Goal: Transaction & Acquisition: Book appointment/travel/reservation

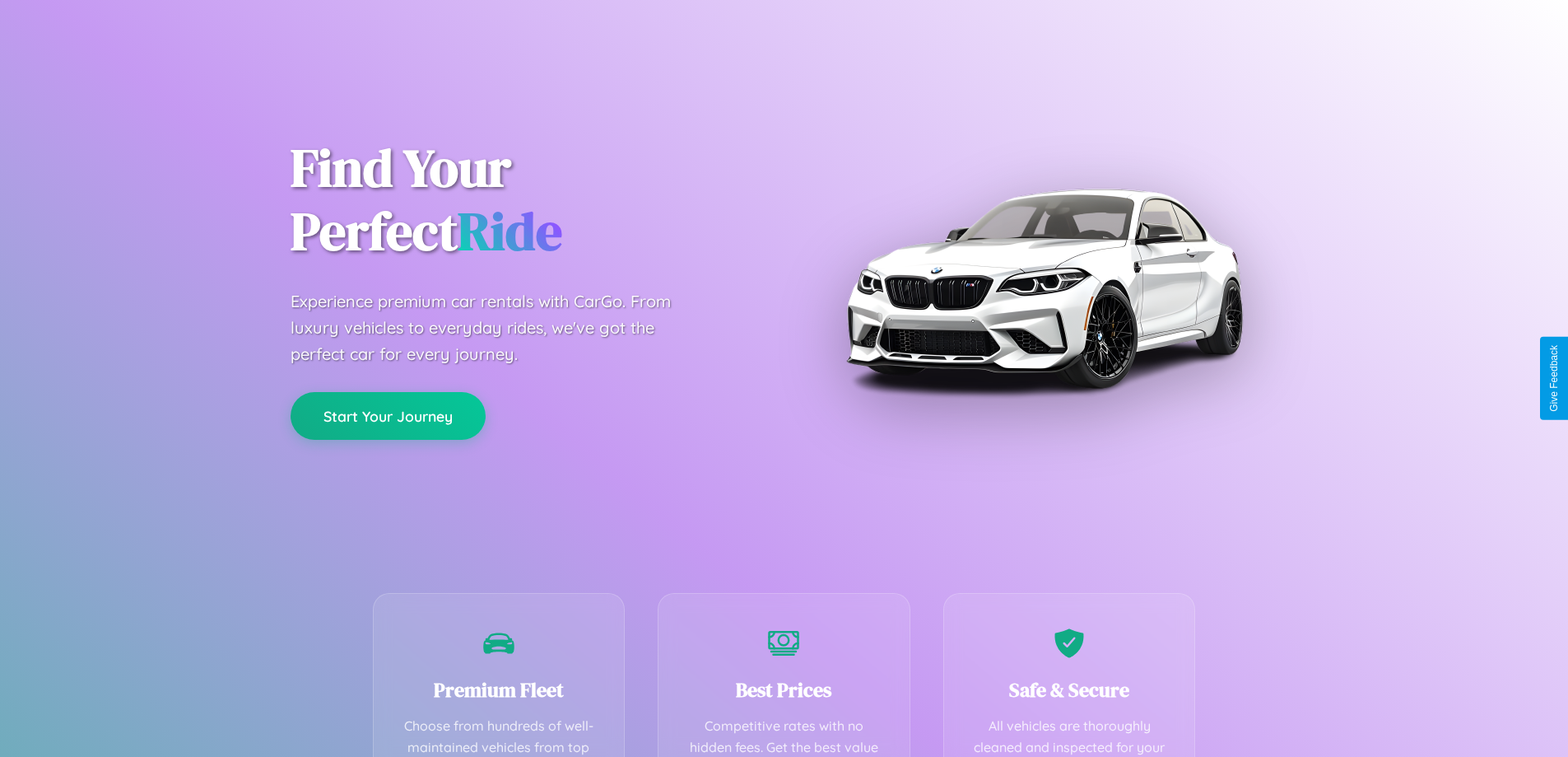
scroll to position [480, 0]
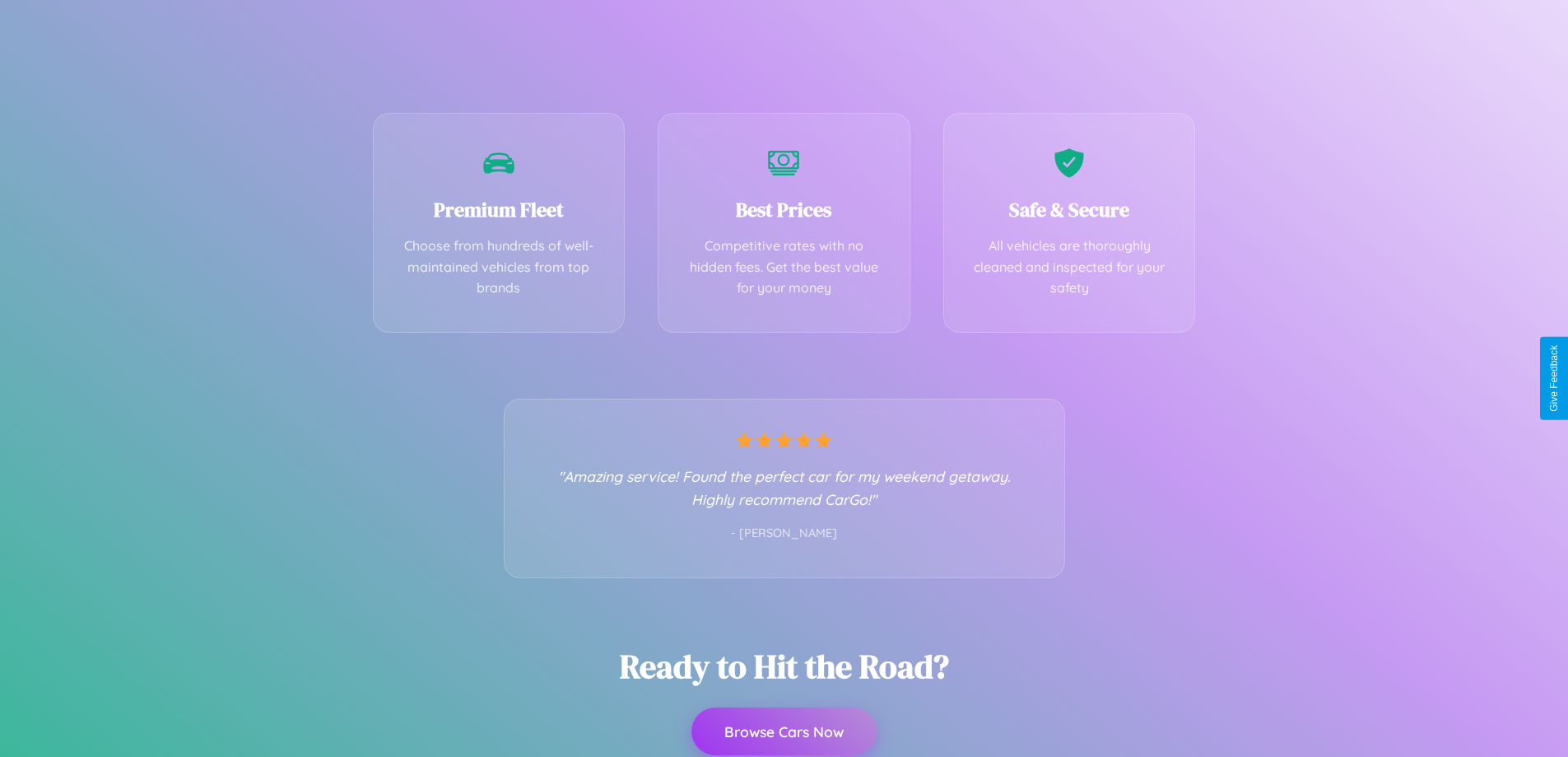
click at [784, 731] on button "Browse Cars Now" at bounding box center [784, 730] width 185 height 47
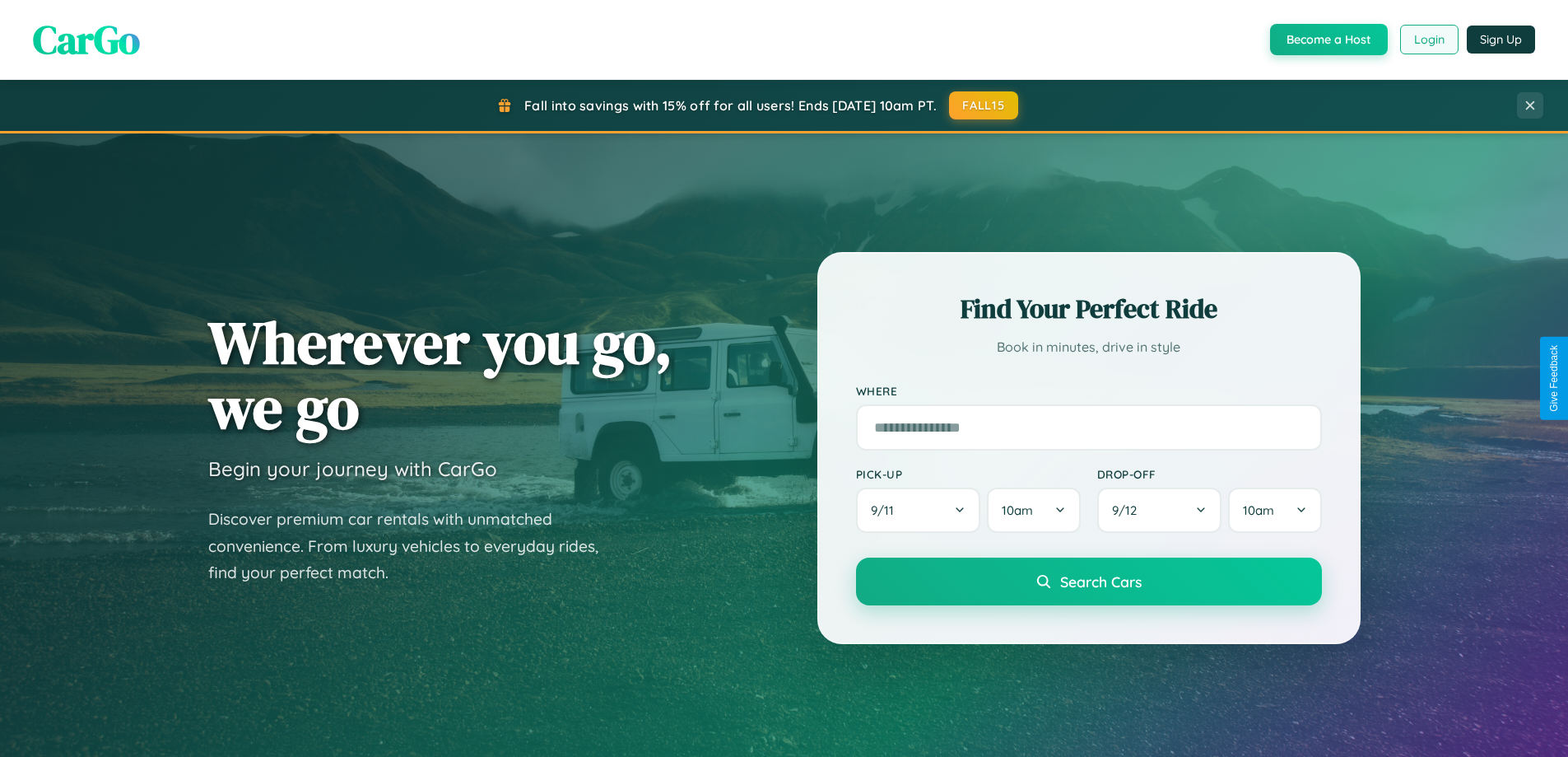
click at [1428, 40] on button "Login" at bounding box center [1429, 40] width 58 height 30
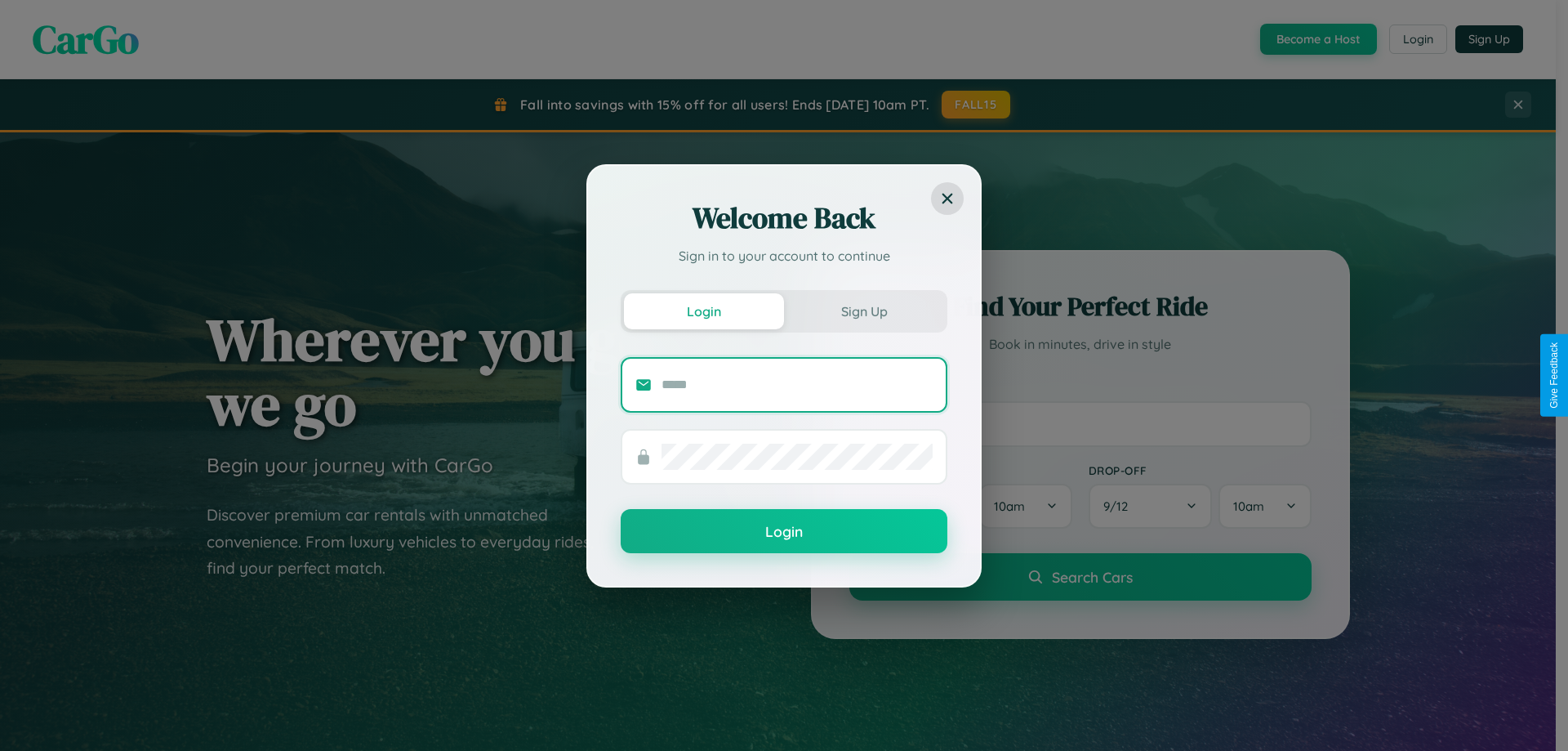
click at [797, 384] on input "text" at bounding box center [797, 384] width 271 height 26
type input "**********"
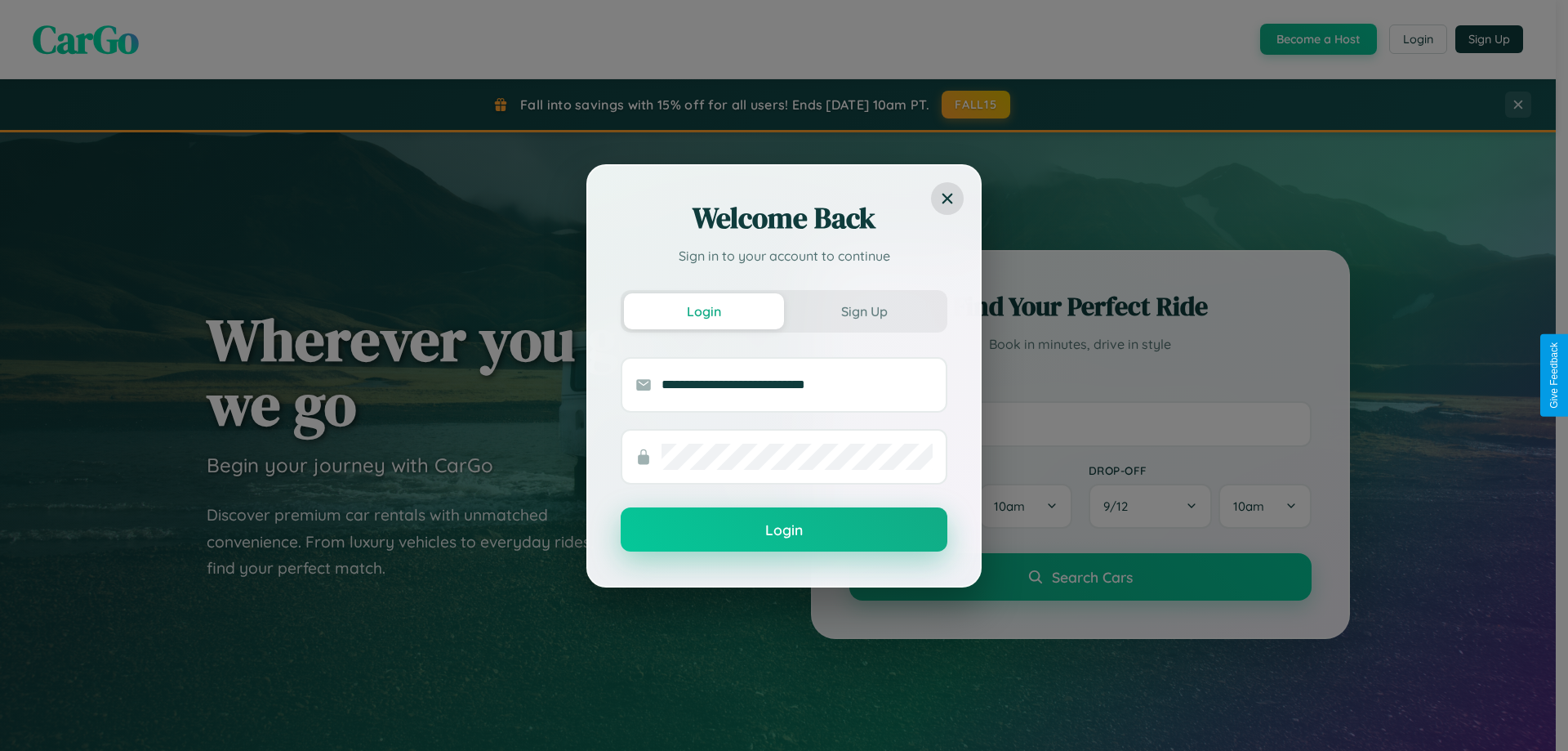
click at [784, 530] on button "Login" at bounding box center [784, 530] width 327 height 44
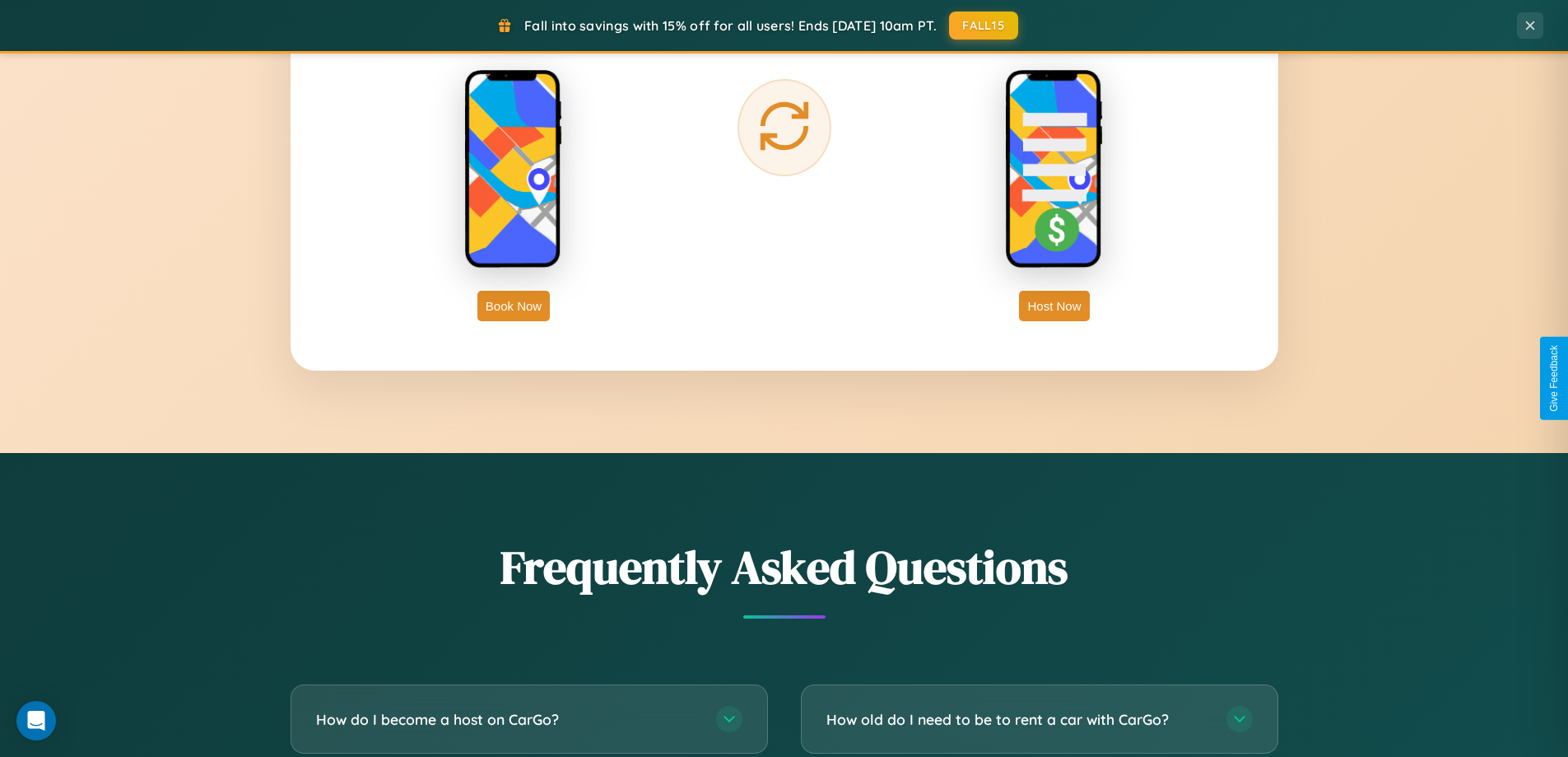
scroll to position [3168, 0]
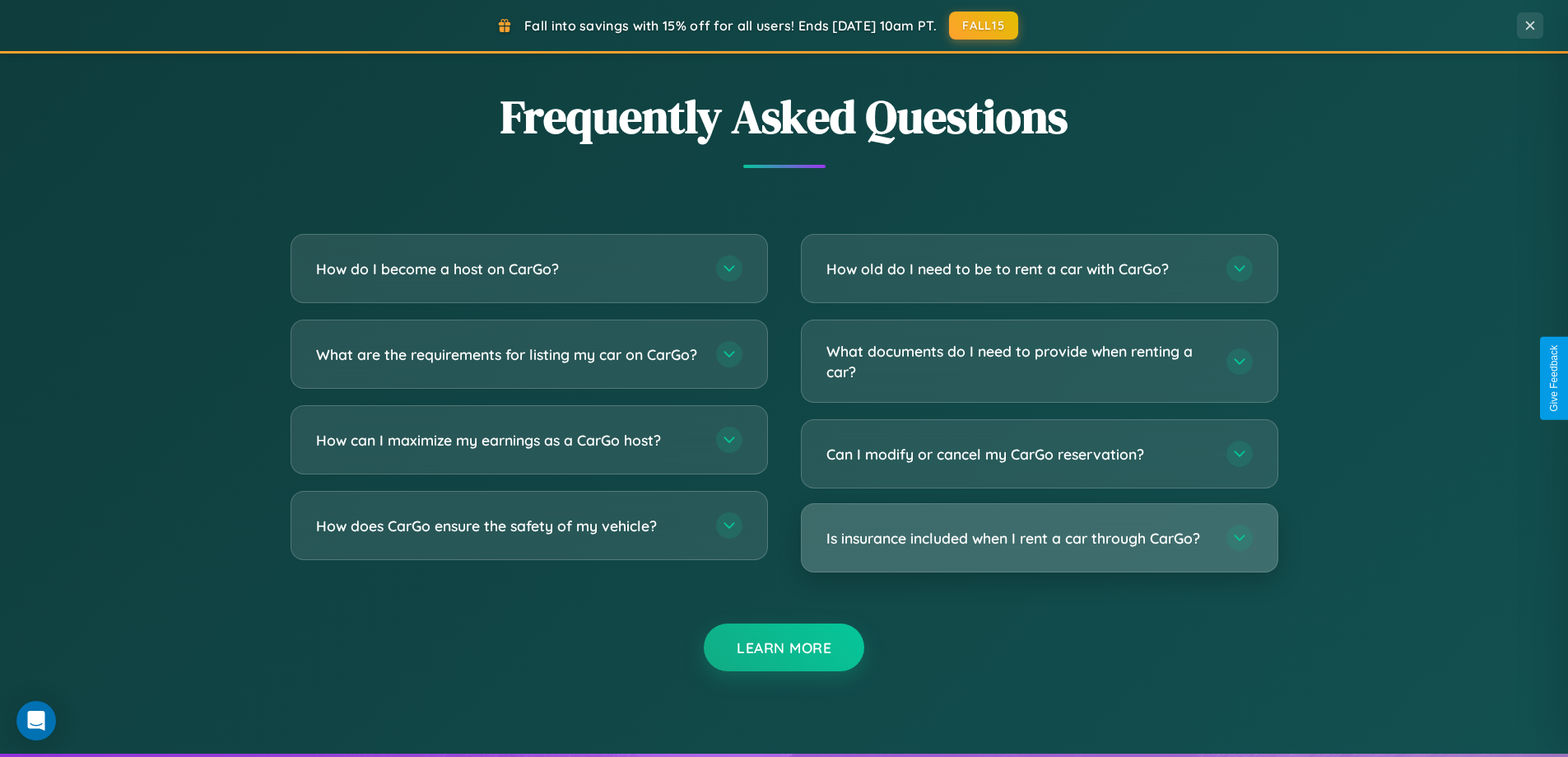
click at [1039, 539] on h3 "Is insurance included when I rent a car through CarGo?" at bounding box center [1017, 538] width 383 height 20
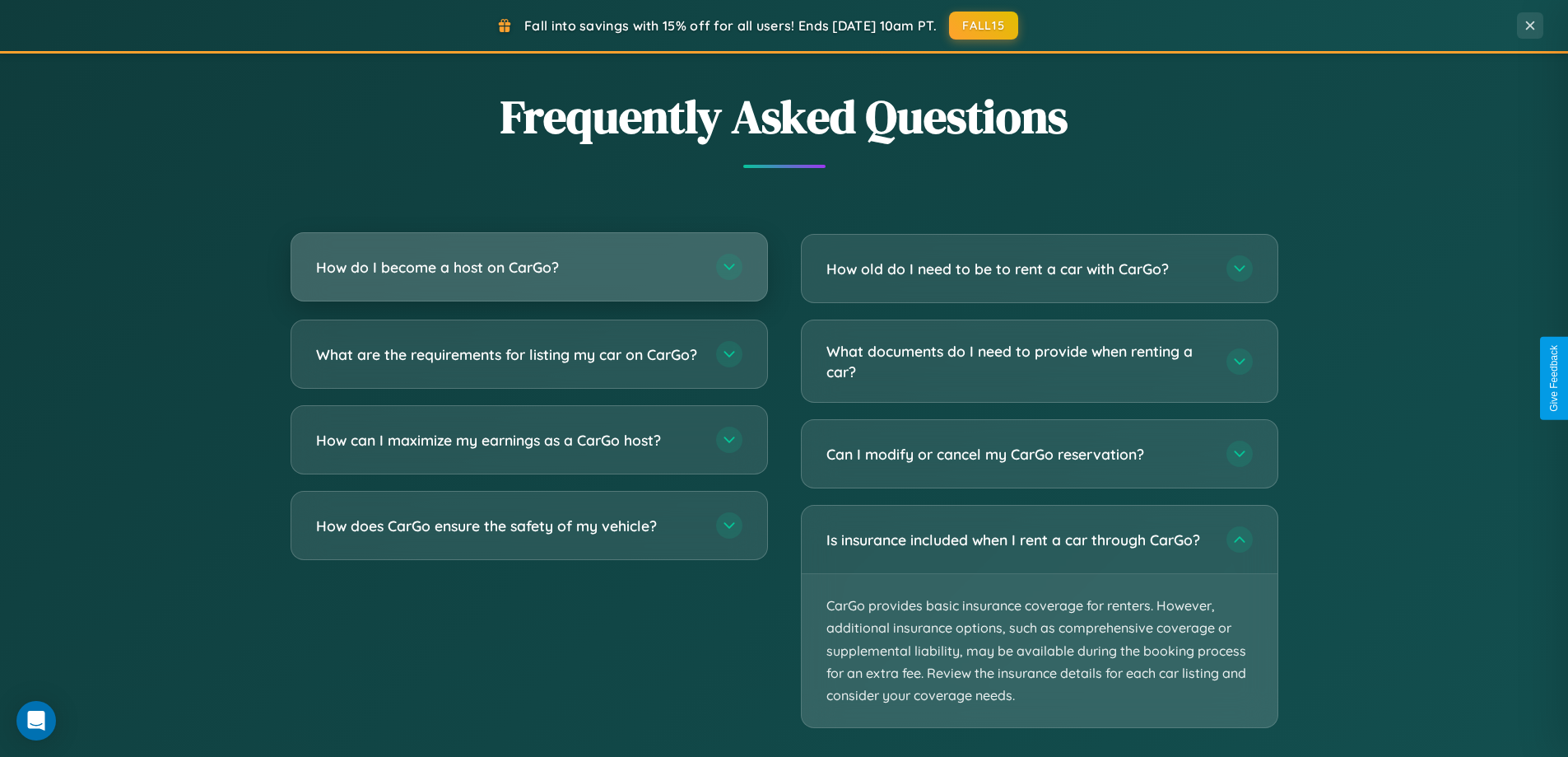
click at [528, 268] on h3 "How do I become a host on CarGo?" at bounding box center [507, 268] width 383 height 20
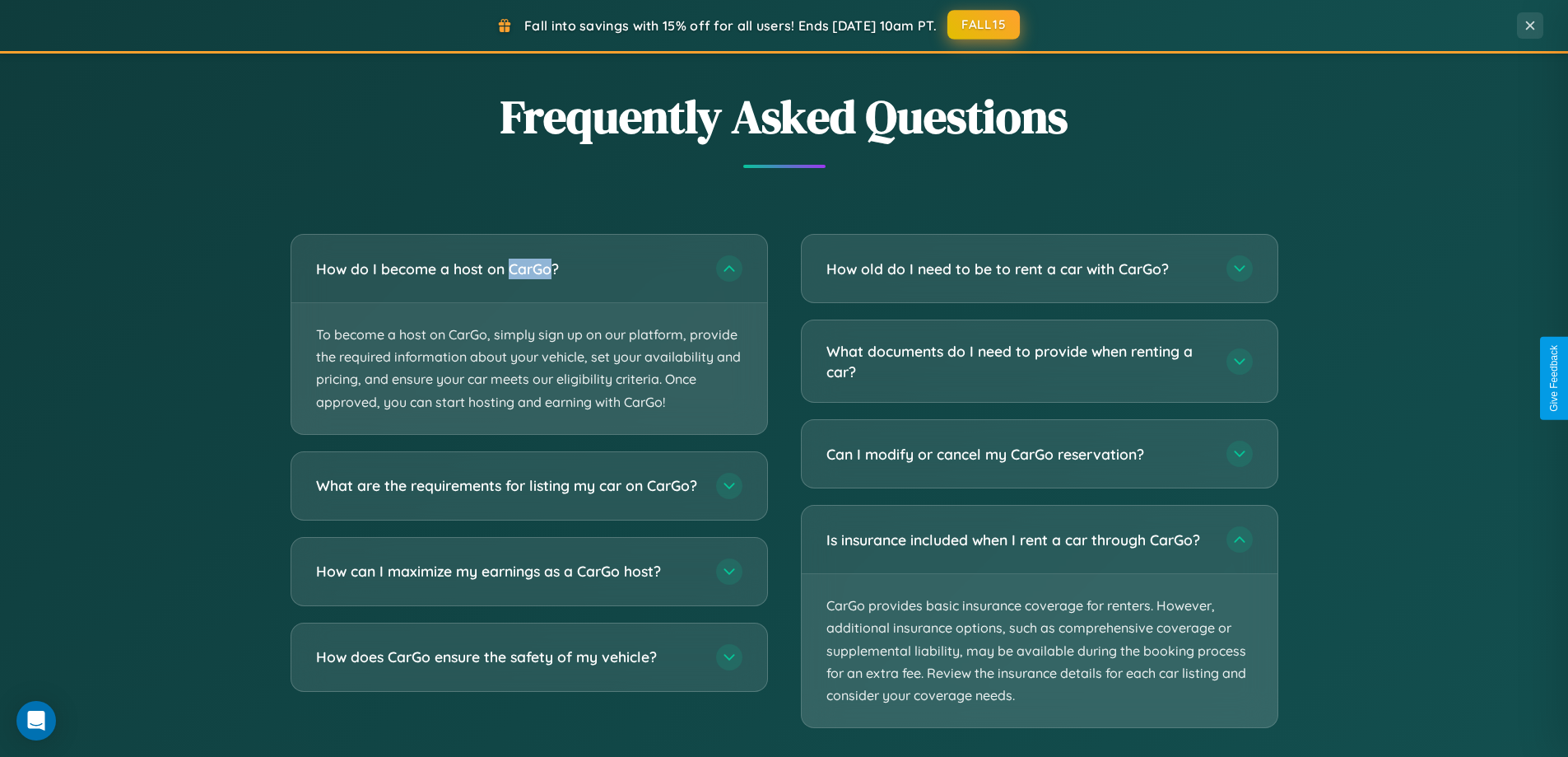
click at [984, 25] on button "FALL15" at bounding box center [983, 25] width 72 height 30
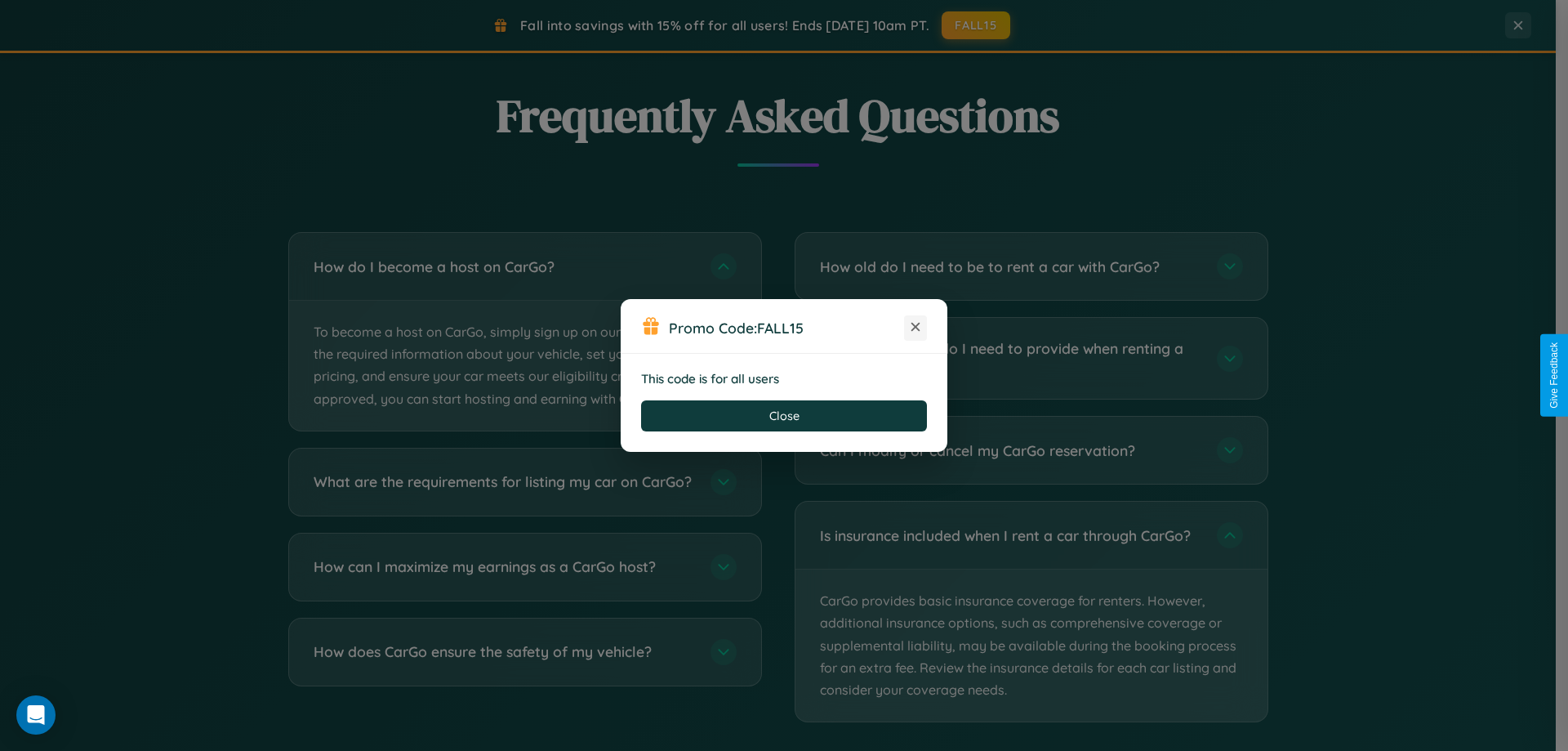
click at [916, 327] on icon at bounding box center [916, 327] width 17 height 17
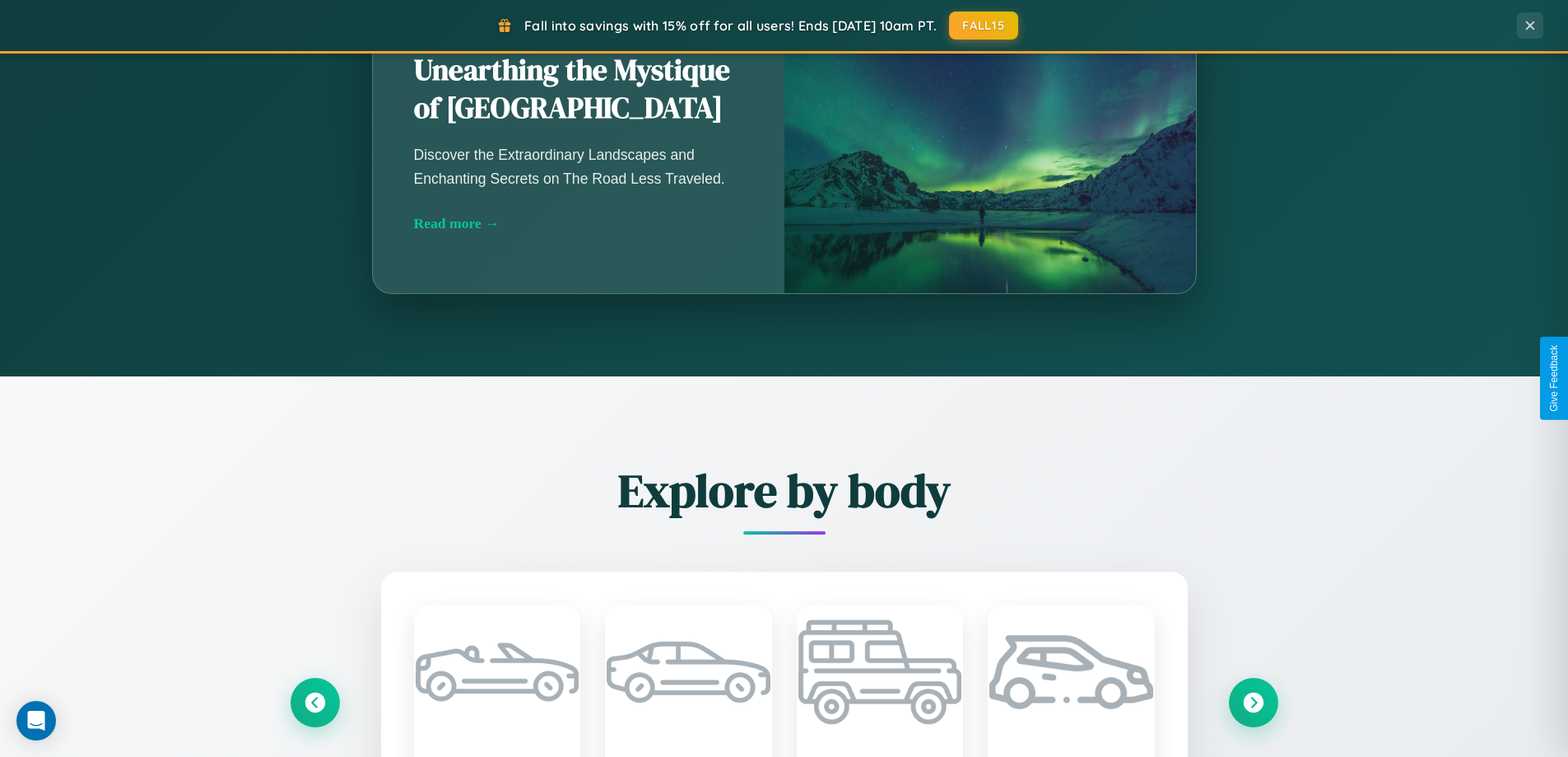
scroll to position [1133, 0]
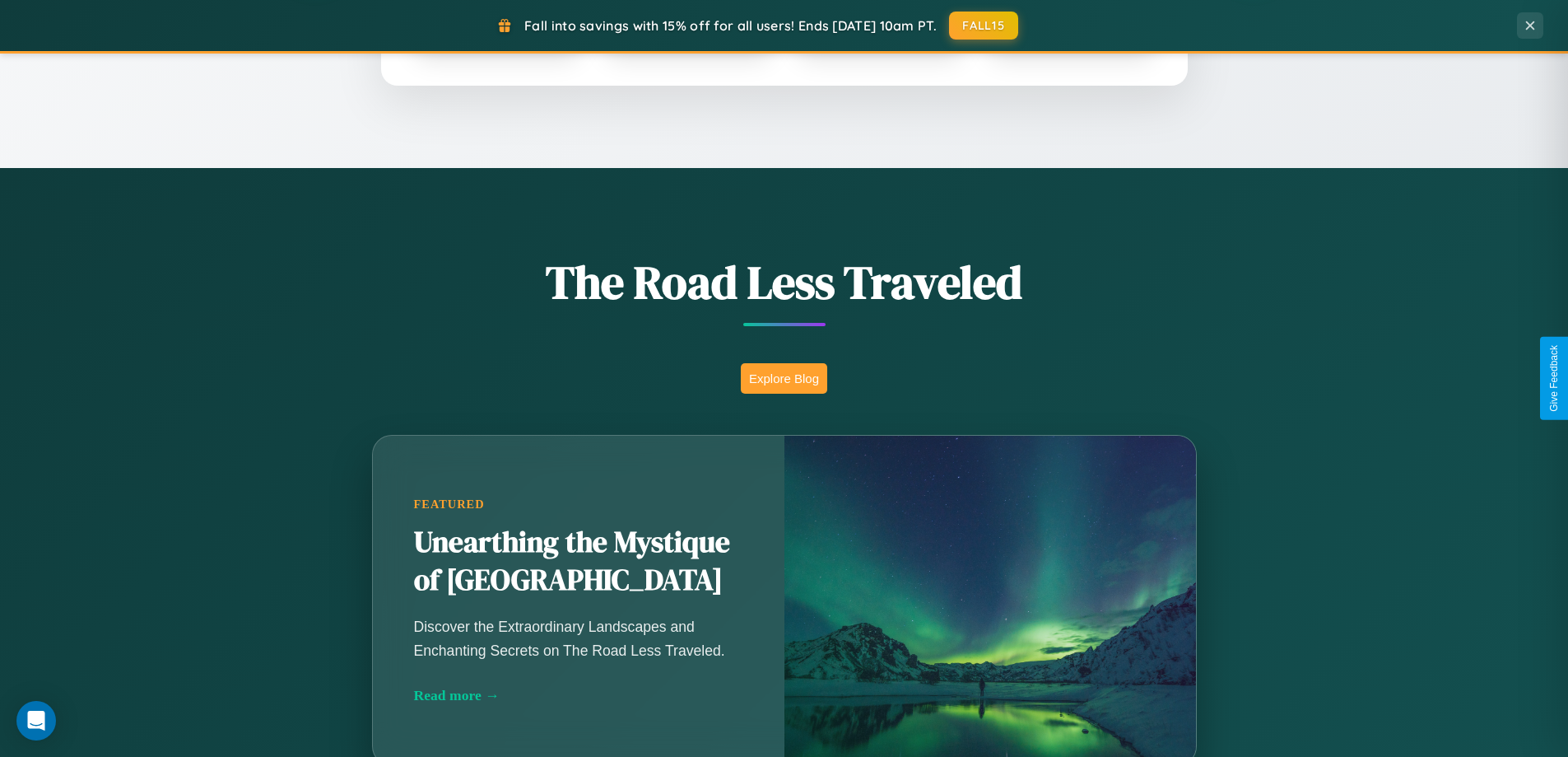
click at [784, 378] on button "Explore Blog" at bounding box center [784, 378] width 86 height 31
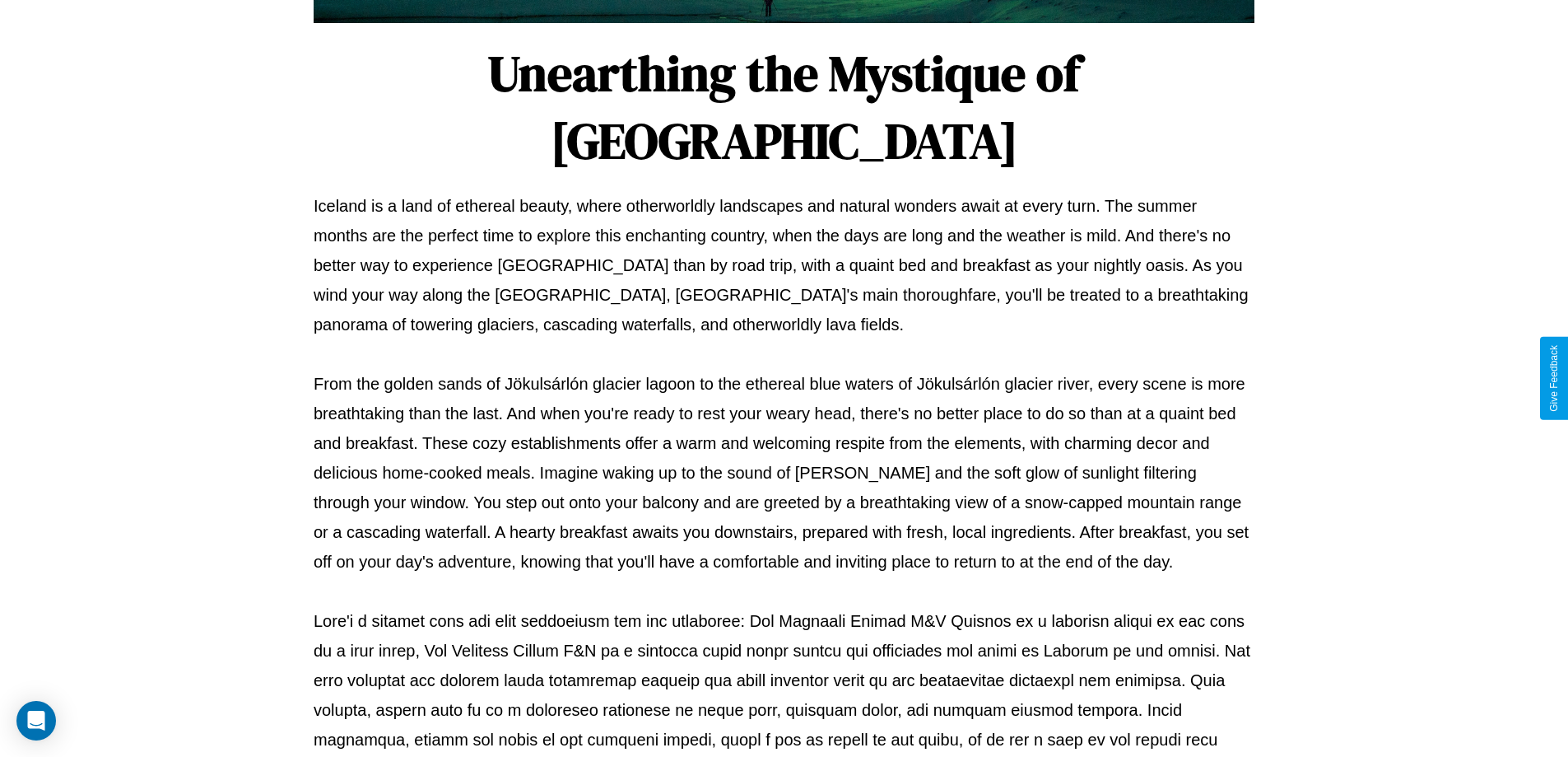
scroll to position [533, 0]
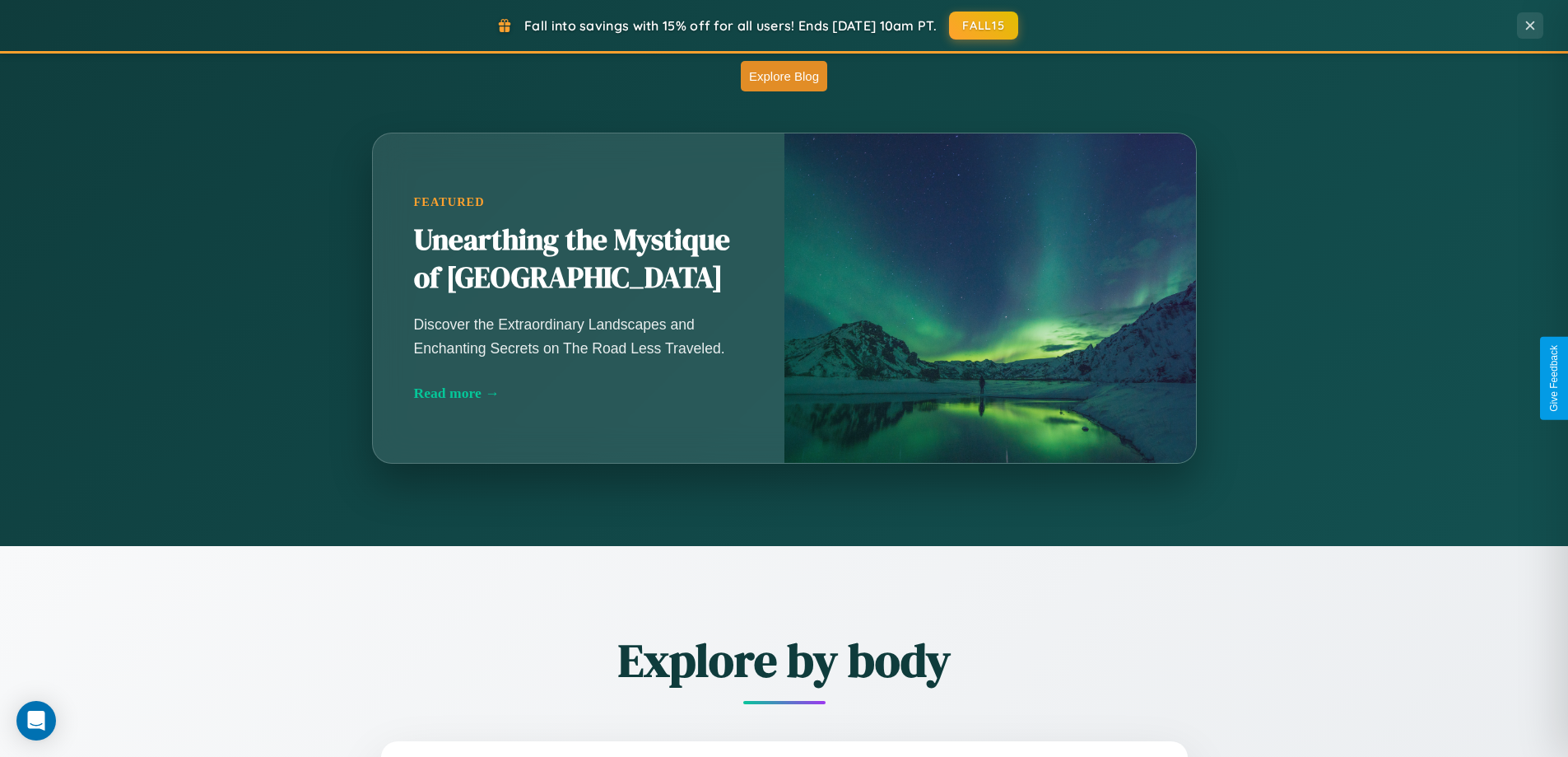
scroll to position [2645, 0]
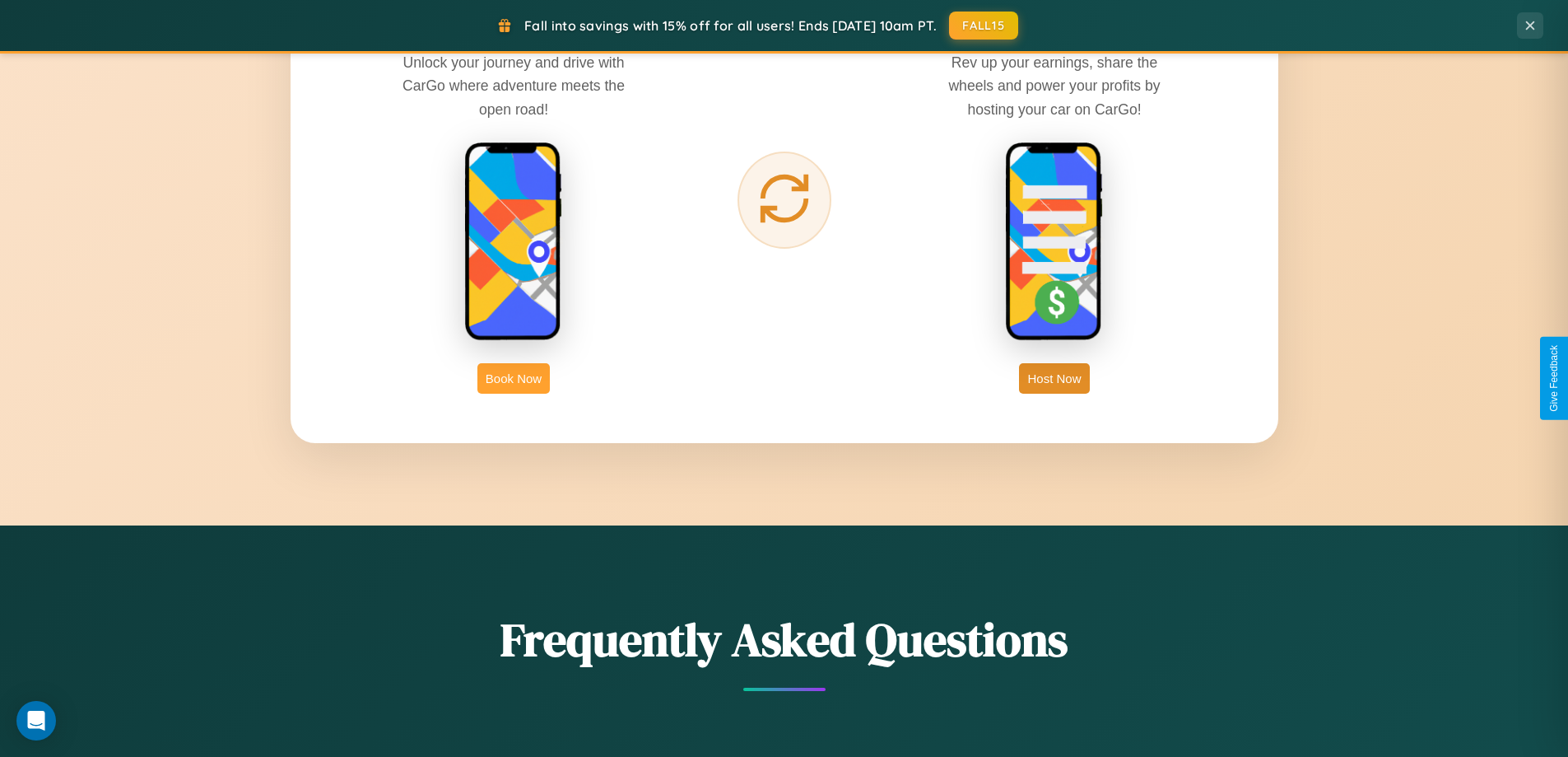
click at [513, 378] on button "Book Now" at bounding box center [513, 378] width 72 height 31
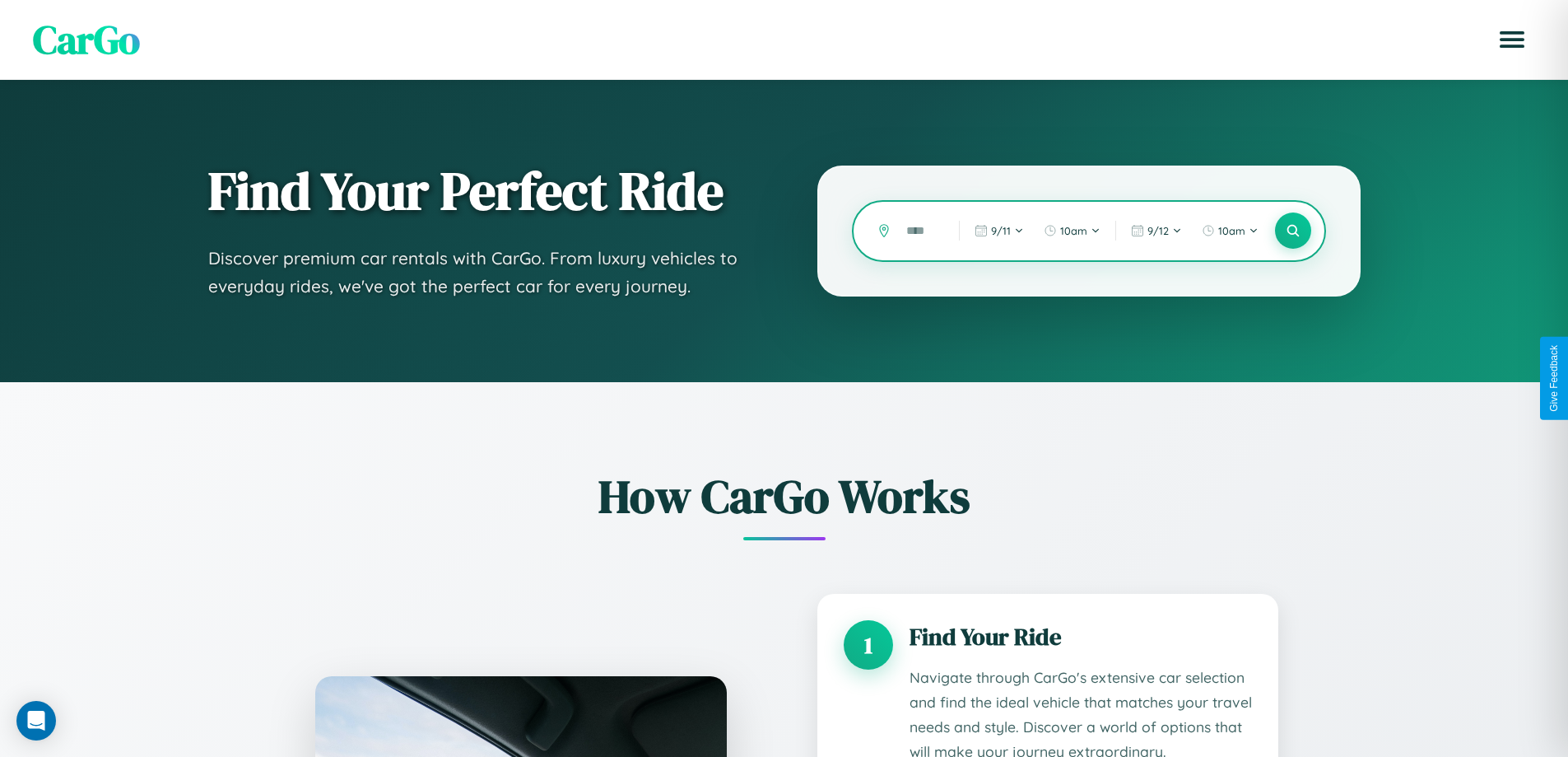
click at [920, 230] on input "text" at bounding box center [920, 230] width 45 height 29
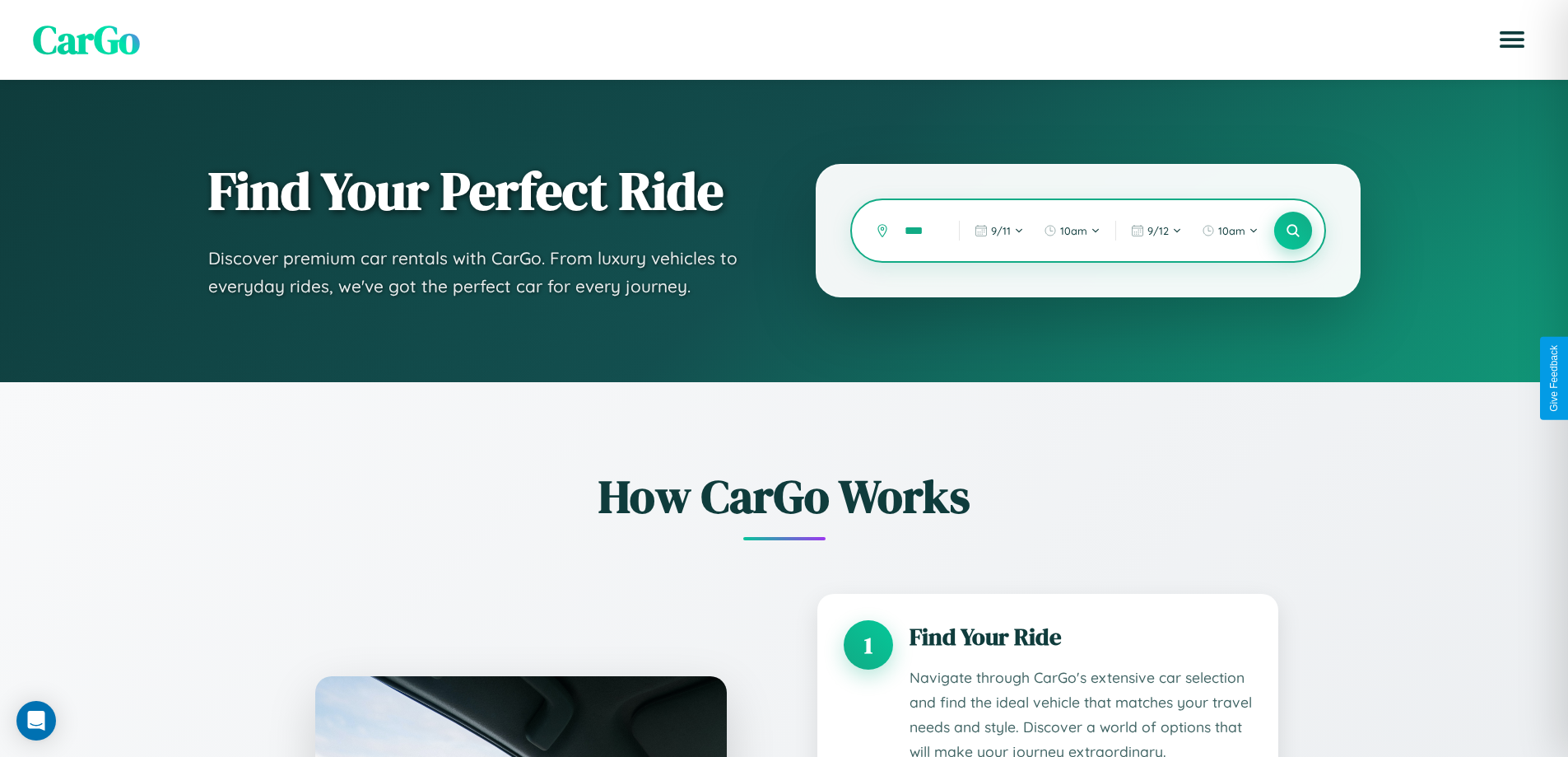
type input "****"
click at [1292, 230] on icon at bounding box center [1292, 230] width 16 height 16
